Goal: Find contact information: Find contact information

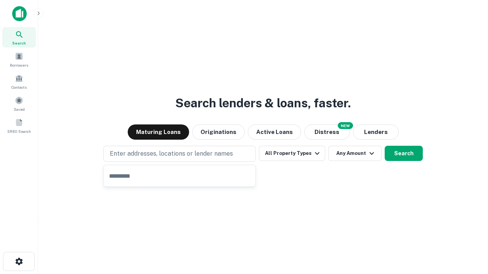
type input "**********"
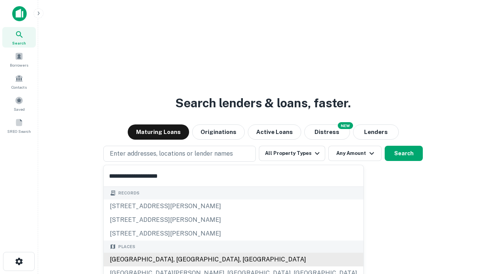
click at [182, 260] on div "Santa Monica, CA, USA" at bounding box center [233, 260] width 259 height 14
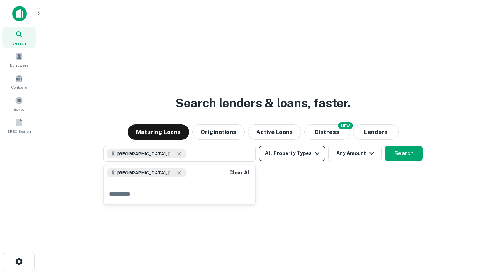
click at [292, 154] on button "All Property Types" at bounding box center [292, 153] width 66 height 15
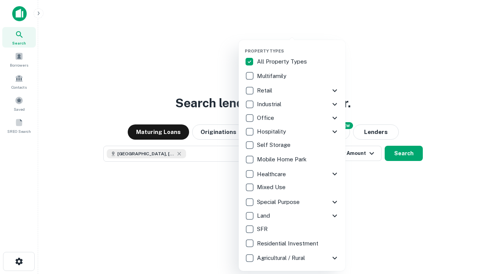
click at [298, 46] on button "button" at bounding box center [298, 46] width 107 height 0
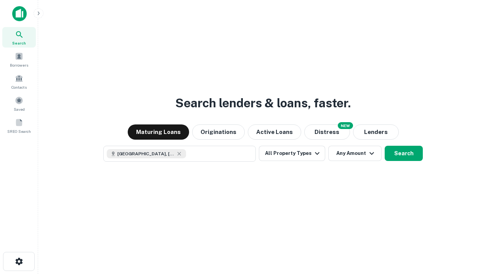
scroll to position [12, 0]
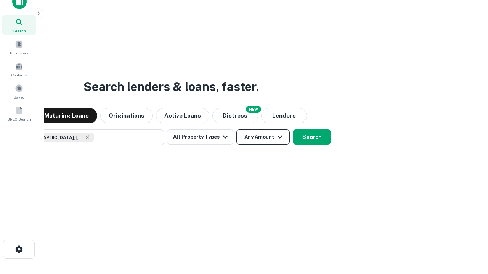
click at [236, 130] on button "Any Amount" at bounding box center [262, 137] width 53 height 15
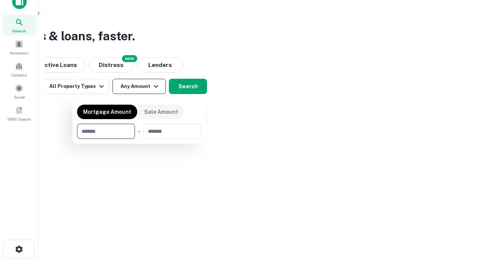
type input "*******"
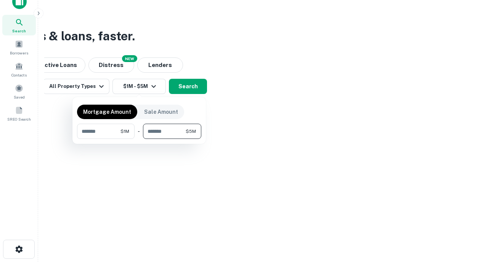
type input "*******"
click at [139, 139] on button "button" at bounding box center [139, 139] width 124 height 0
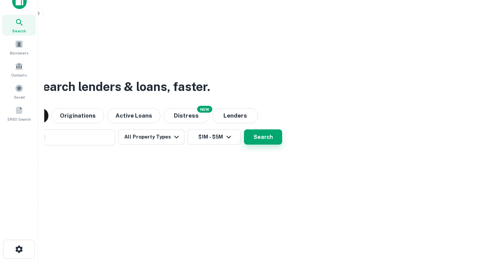
click at [244, 130] on button "Search" at bounding box center [263, 137] width 38 height 15
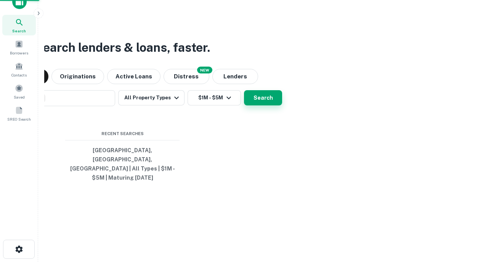
scroll to position [25, 216]
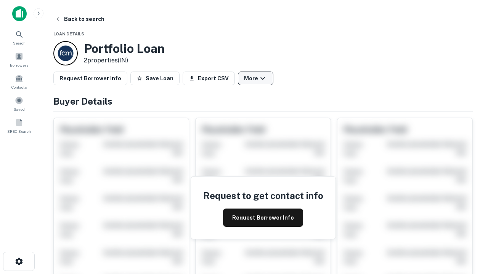
click at [255, 78] on button "More" at bounding box center [255, 79] width 35 height 14
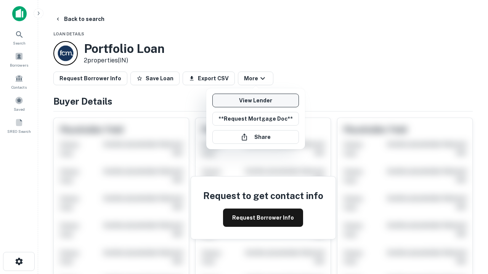
click at [255, 101] on link "View Lender" at bounding box center [255, 101] width 86 height 14
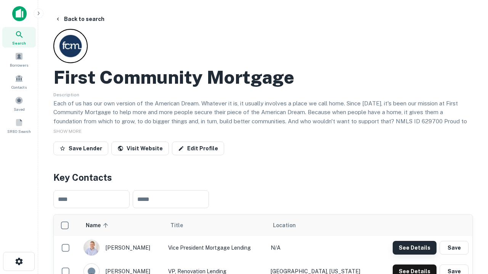
click at [414, 248] on button "See Details" at bounding box center [414, 248] width 44 height 14
click at [19, 262] on icon "button" at bounding box center [18, 261] width 9 height 9
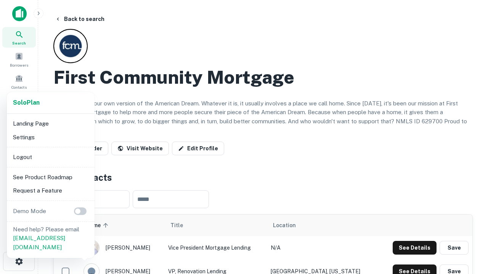
click at [50, 157] on li "Logout" at bounding box center [51, 157] width 82 height 14
